Goal: Communication & Community: Share content

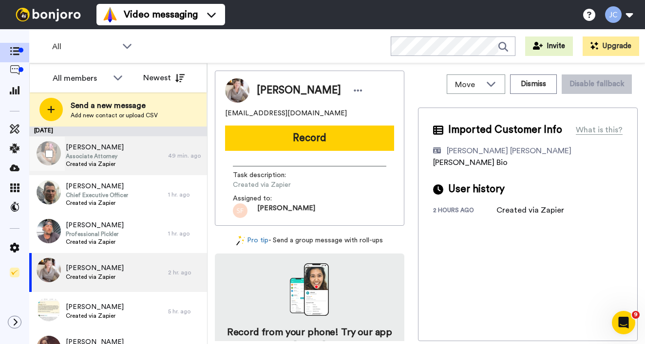
click at [119, 152] on span "Yasmine Parker" at bounding box center [95, 148] width 58 height 10
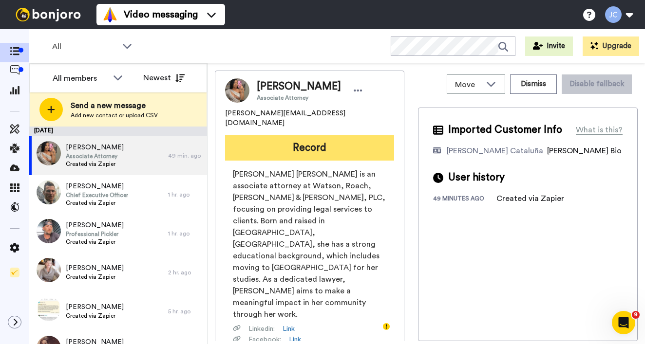
click at [280, 135] on button "Record" at bounding box center [309, 147] width 169 height 25
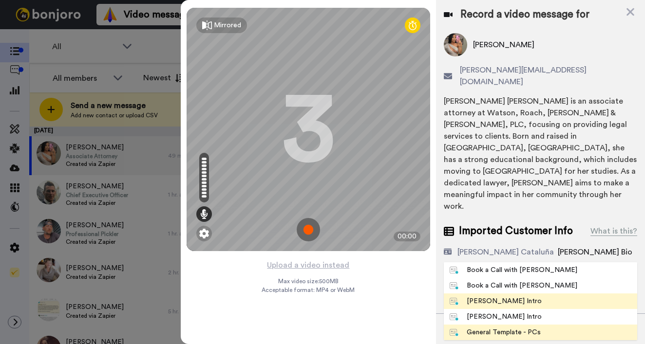
click at [491, 297] on div "[PERSON_NAME] Intro" at bounding box center [496, 302] width 92 height 10
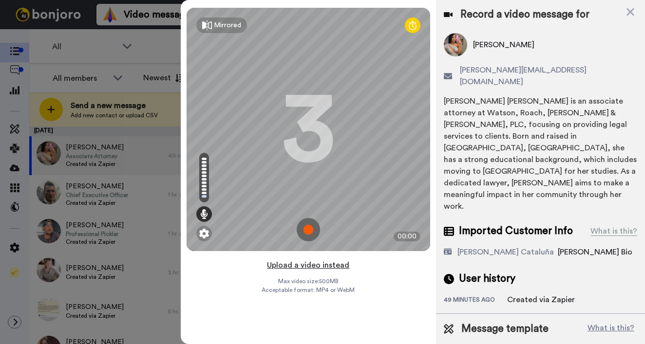
click at [323, 264] on button "Upload a video instead" at bounding box center [308, 265] width 88 height 13
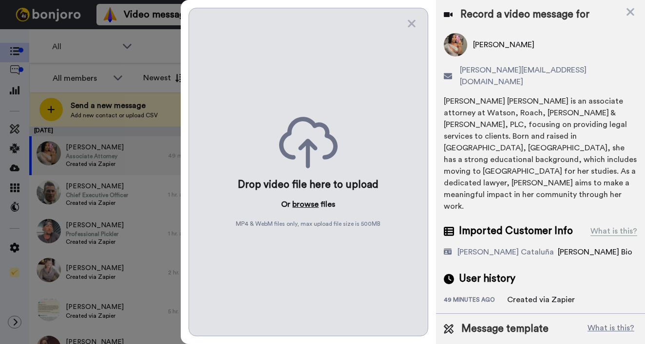
click at [305, 203] on button "browse" at bounding box center [305, 205] width 26 height 12
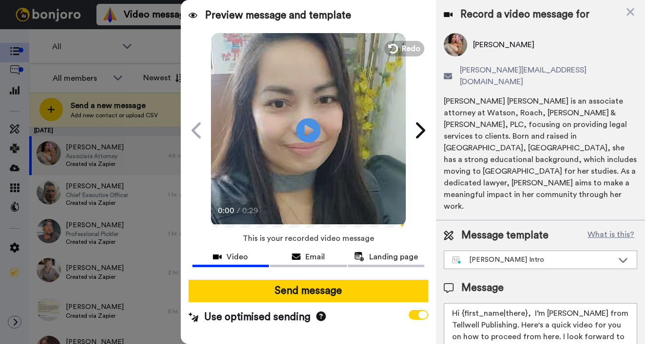
drag, startPoint x: 462, startPoint y: 278, endPoint x: 525, endPoint y: 280, distance: 62.9
click at [525, 304] on textarea "Hi {first_name|there}, I’m [PERSON_NAME] from Tellwell Publishing. Here's a qui…" at bounding box center [540, 348] width 193 height 88
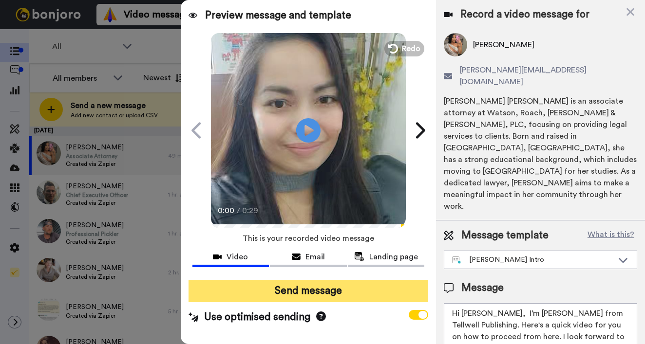
type textarea "Hi Yasmine, I’m Joe from Tellwell Publishing. Here's a quick video for you on h…"
click at [336, 295] on button "Send message" at bounding box center [309, 291] width 240 height 22
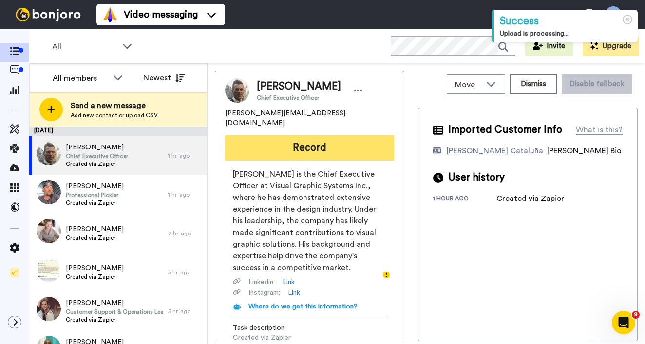
click at [342, 140] on button "Record" at bounding box center [309, 147] width 169 height 25
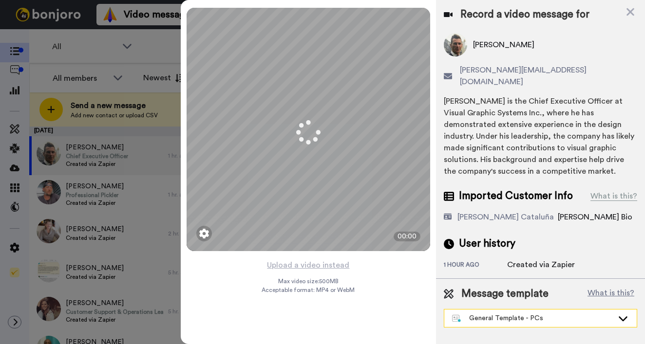
click at [530, 314] on div "General Template - PCs" at bounding box center [532, 319] width 161 height 10
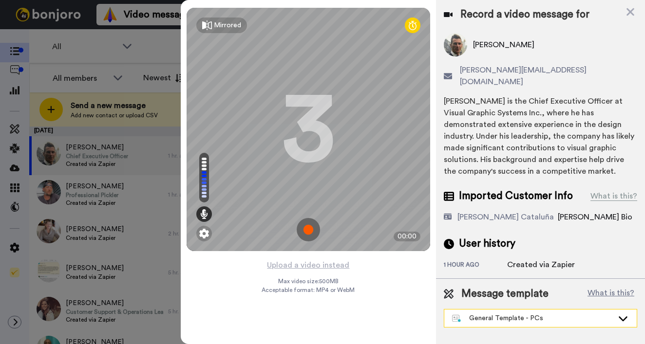
click at [491, 314] on div "General Template - PCs" at bounding box center [532, 319] width 161 height 10
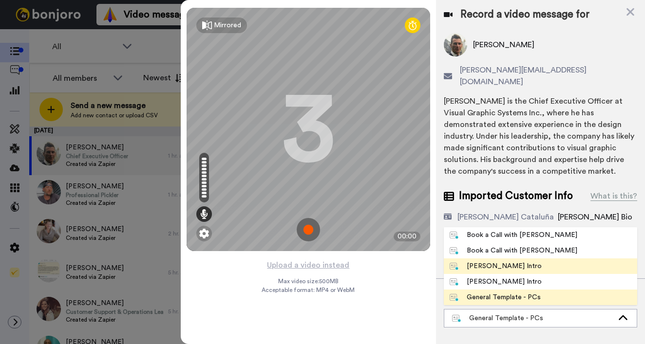
click at [507, 262] on div "[PERSON_NAME] Intro" at bounding box center [496, 267] width 92 height 10
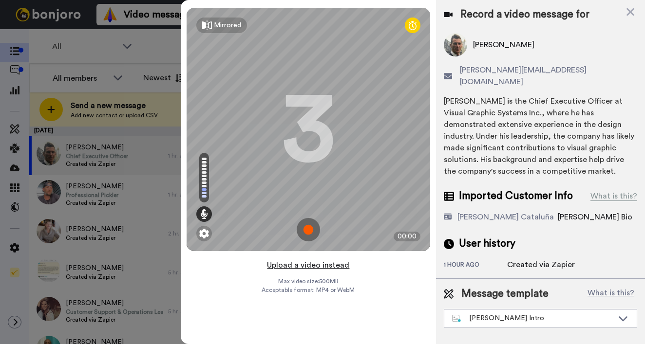
click at [319, 265] on button "Upload a video instead" at bounding box center [308, 265] width 88 height 13
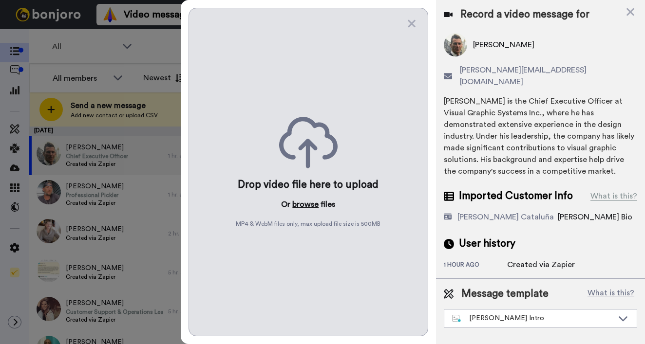
click at [303, 203] on button "browse" at bounding box center [305, 205] width 26 height 12
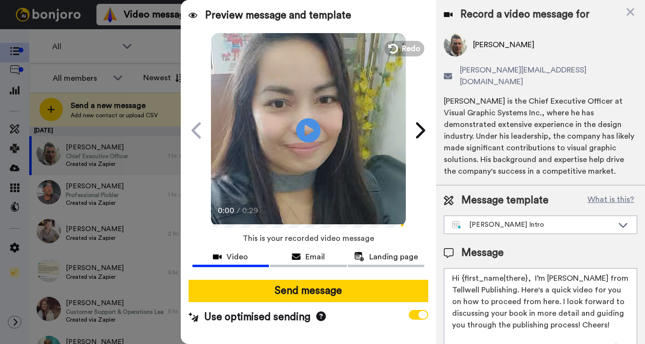
drag, startPoint x: 462, startPoint y: 265, endPoint x: 524, endPoint y: 266, distance: 62.4
click at [524, 268] on textarea "Hi {first_name|there}, I’m [PERSON_NAME] from Tellwell Publishing. Here's a qui…" at bounding box center [540, 312] width 193 height 88
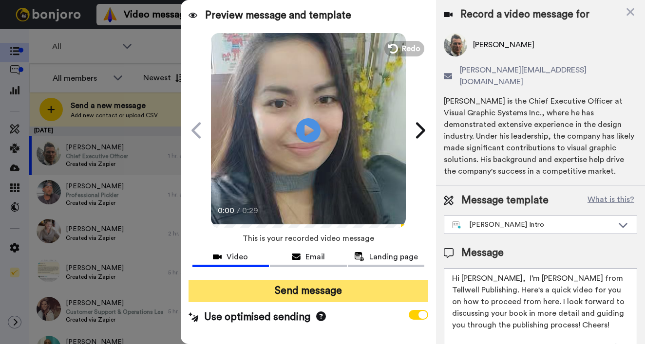
type textarea "Hi [PERSON_NAME], I’m [PERSON_NAME] from Tellwell Publishing. Here's a quick vi…"
click at [369, 294] on button "Send message" at bounding box center [309, 291] width 240 height 22
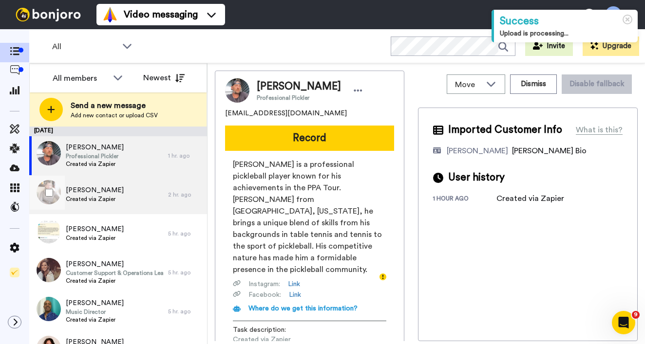
click at [114, 193] on span "[PERSON_NAME]" at bounding box center [95, 191] width 58 height 10
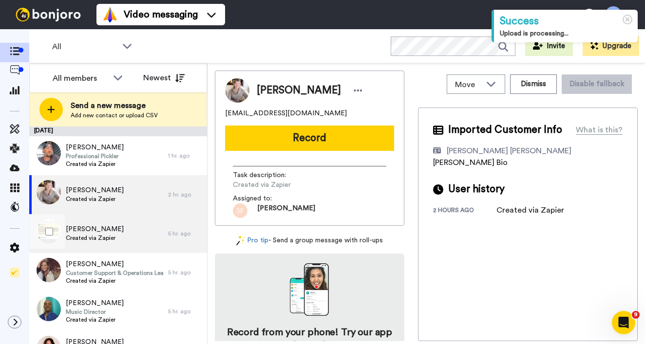
click at [79, 231] on span "[PERSON_NAME]" at bounding box center [95, 230] width 58 height 10
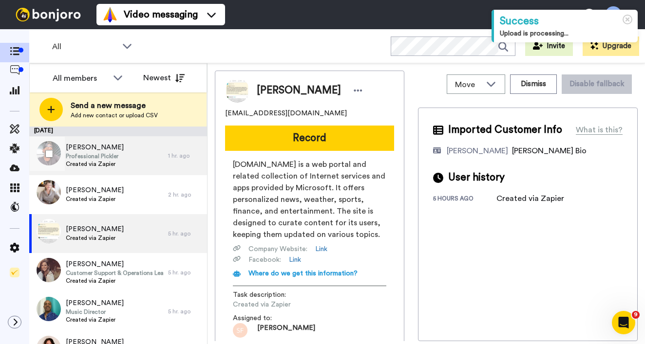
click at [99, 158] on span "Professional Pickler" at bounding box center [95, 157] width 58 height 8
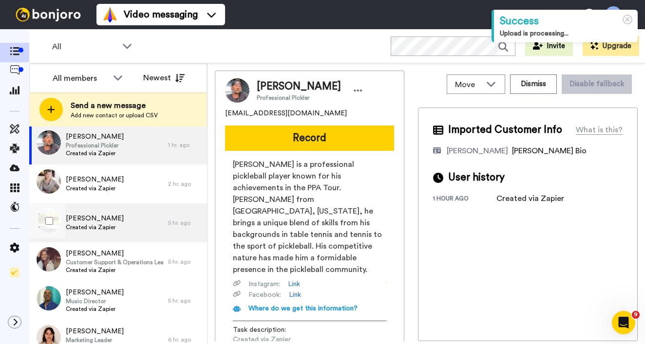
scroll to position [29, 0]
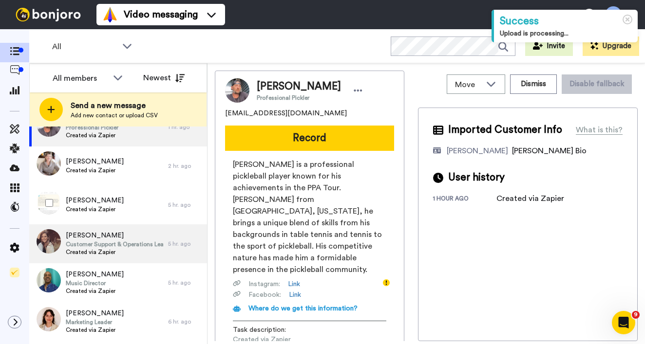
click at [109, 239] on span "[PERSON_NAME]" at bounding box center [114, 236] width 97 height 10
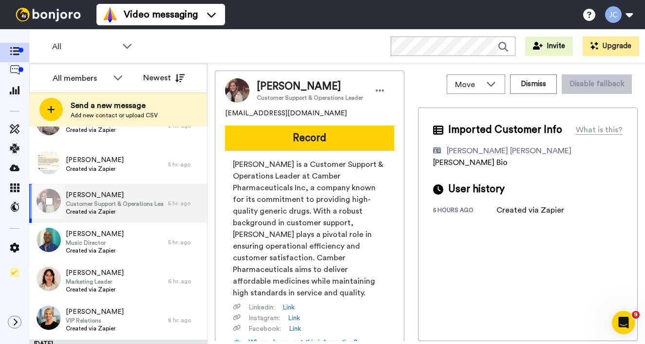
scroll to position [71, 0]
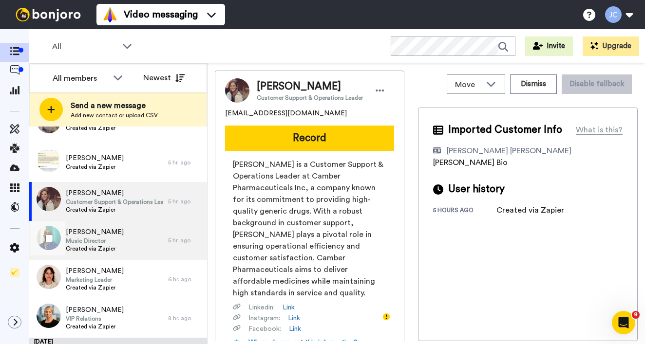
click at [109, 239] on span "Music Director" at bounding box center [95, 241] width 58 height 8
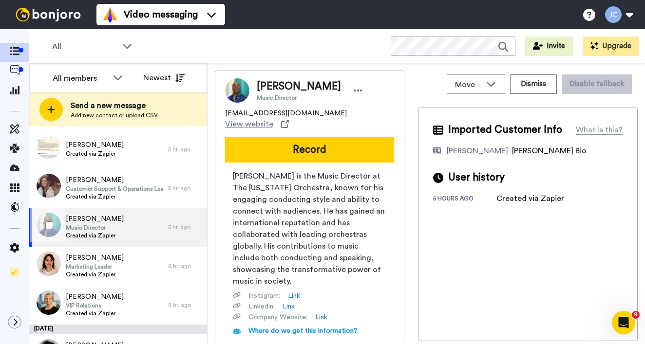
scroll to position [105, 0]
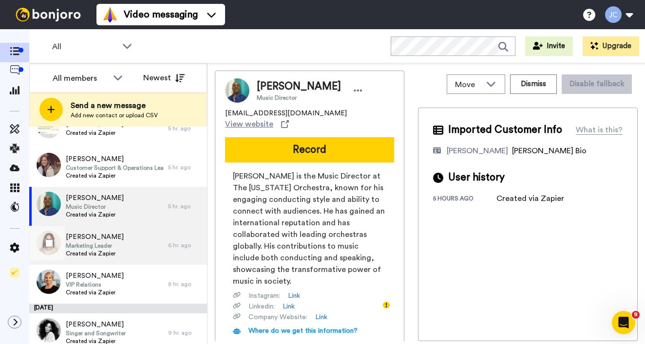
click at [109, 239] on span "[PERSON_NAME]" at bounding box center [95, 237] width 58 height 10
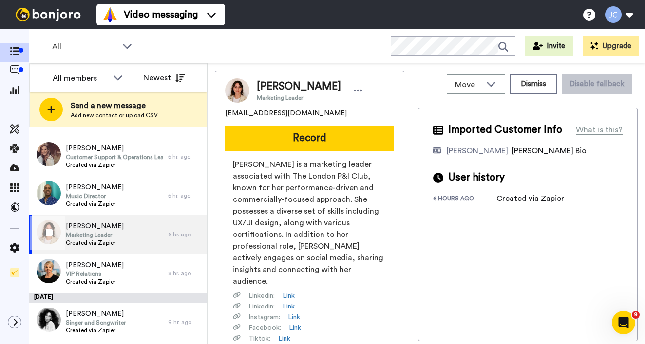
scroll to position [147, 0]
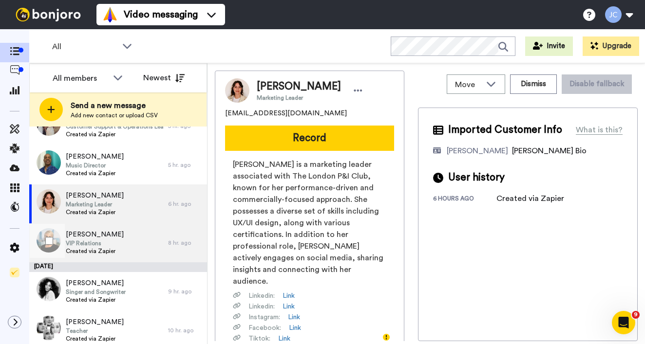
click at [109, 239] on span "[PERSON_NAME]" at bounding box center [95, 235] width 58 height 10
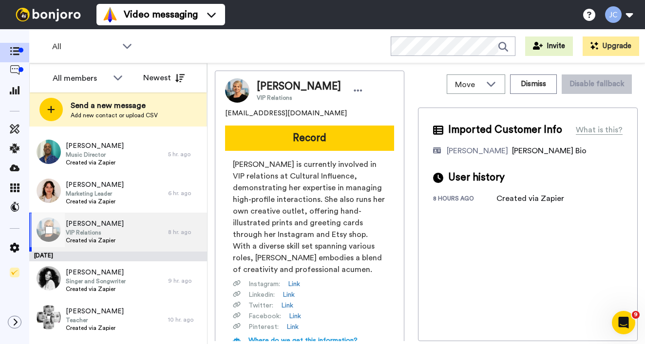
scroll to position [204, 0]
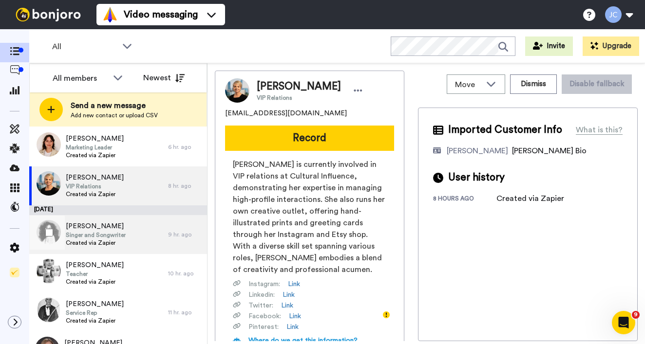
click at [109, 239] on span "Singer and Songwriter" at bounding box center [96, 235] width 60 height 8
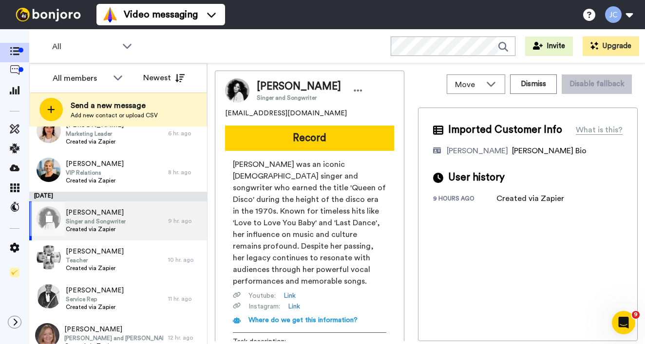
scroll to position [238, 0]
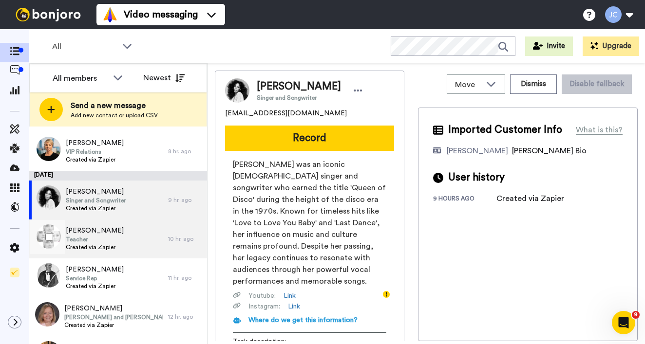
click at [109, 239] on span "Teacher" at bounding box center [95, 240] width 58 height 8
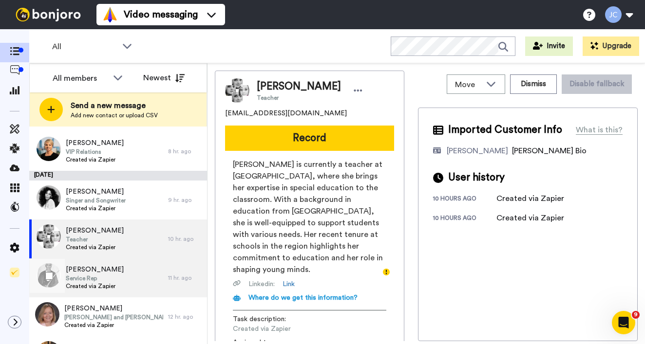
click at [131, 272] on div "William Kise Service Rep Created via Zapier" at bounding box center [98, 278] width 139 height 39
